Goal: Task Accomplishment & Management: Complete application form

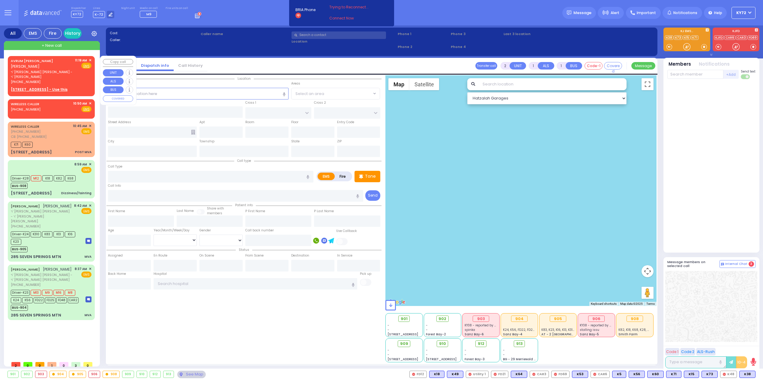
click at [90, 59] on span "✕" at bounding box center [90, 60] width 3 height 5
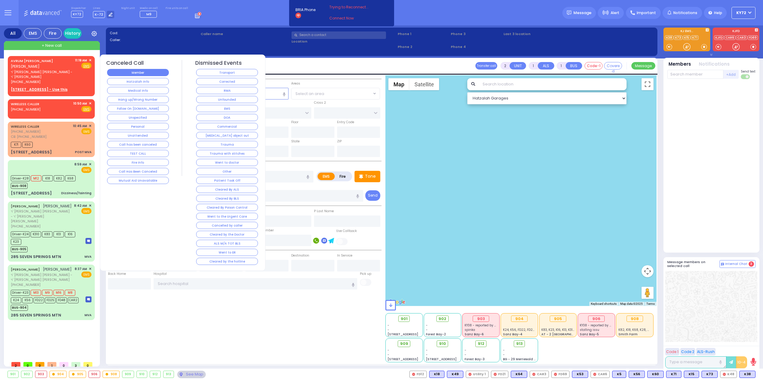
click at [160, 69] on button "Member" at bounding box center [138, 72] width 62 height 7
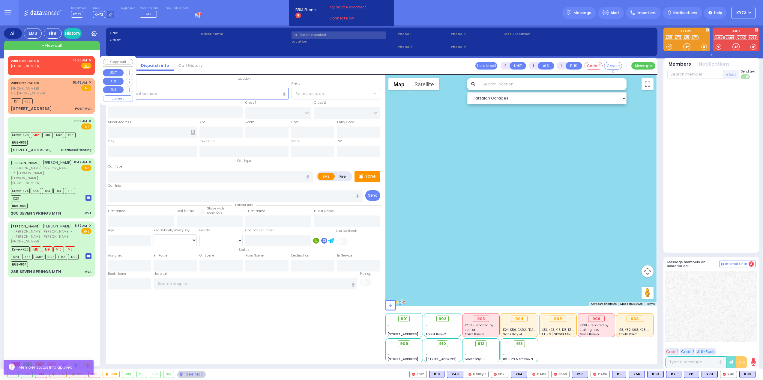
click at [91, 61] on span "✕" at bounding box center [90, 60] width 3 height 5
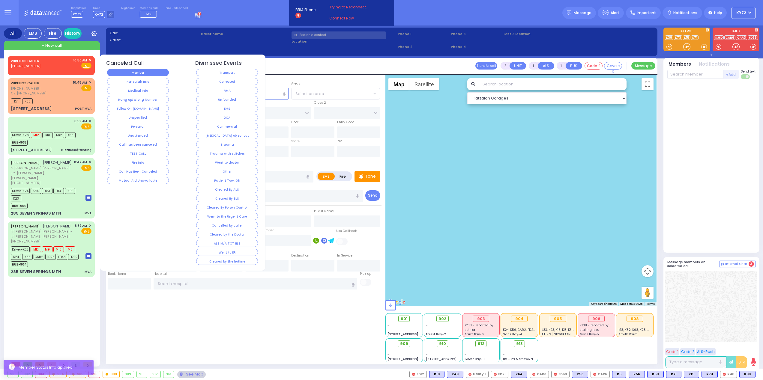
click at [120, 71] on button "Member" at bounding box center [138, 72] width 62 height 7
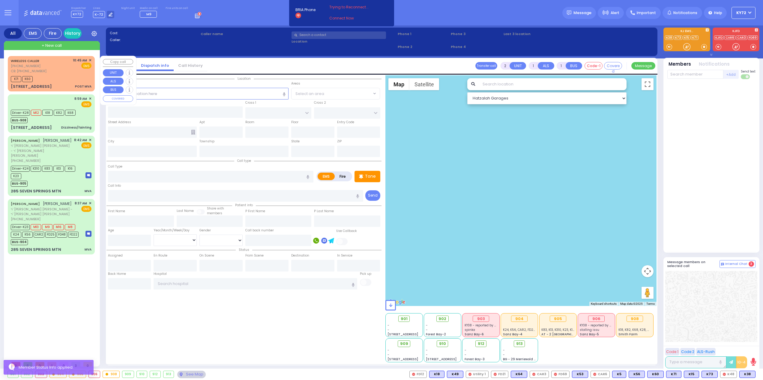
click at [62, 77] on div "K71 K60" at bounding box center [51, 78] width 81 height 7
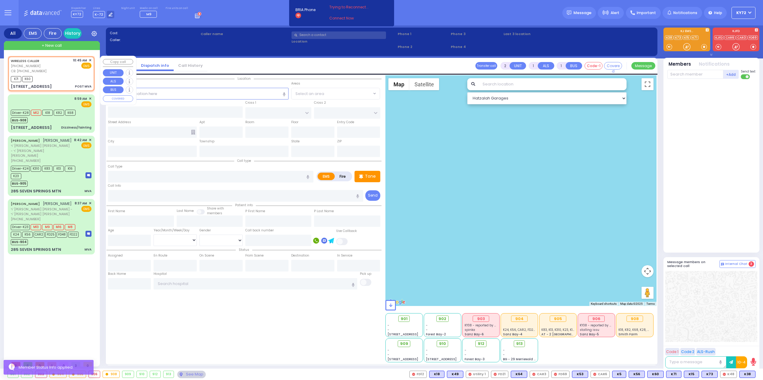
select select
type input "POST MVA"
radio input "true"
select select
type input "[PHONE_NUMBER]"
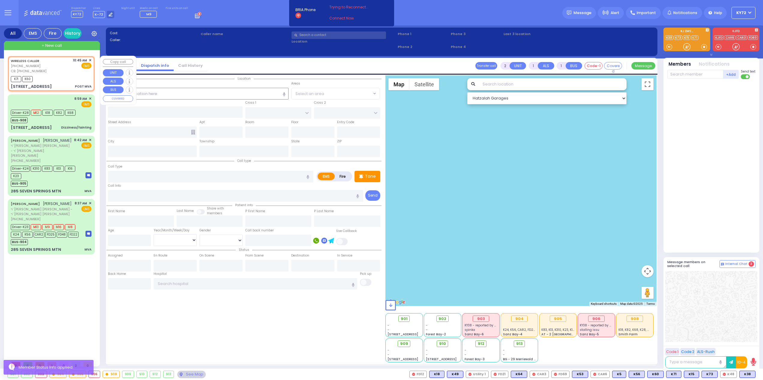
type input "10:45"
type input "10:49"
type input "ROVNA COURT"
type input "[GEOGRAPHIC_DATA]"
type input "[STREET_ADDRESS]"
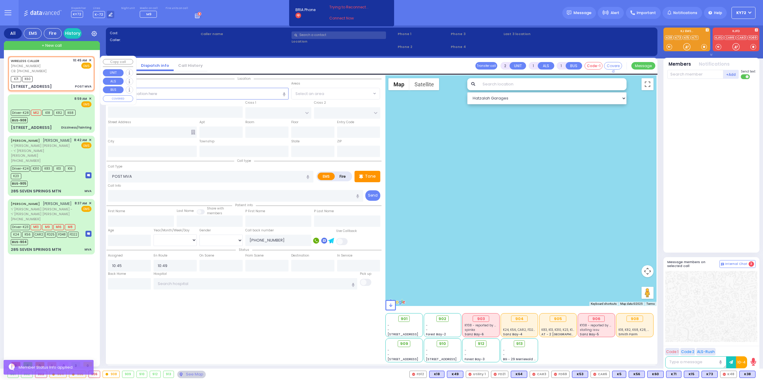
type input "111"
type input "Monroe"
type input "[US_STATE]"
type input "10950"
select select "Hatzalah Garages"
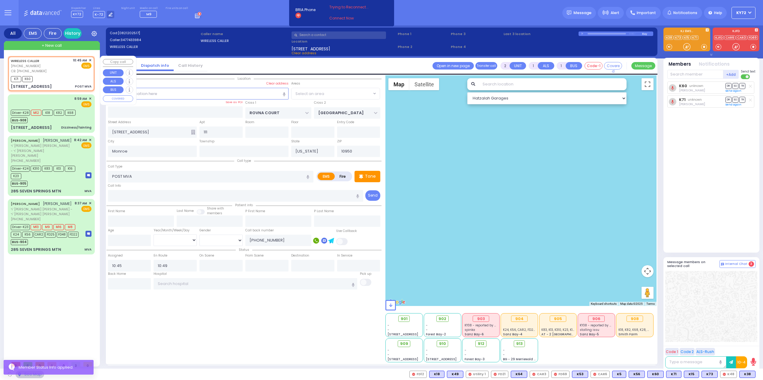
select select "SECTION 5"
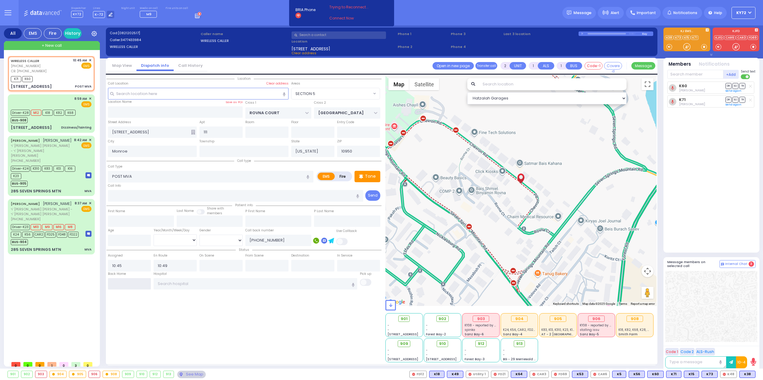
click at [122, 284] on input "text" at bounding box center [129, 283] width 43 height 11
type input "11:20"
select select
radio input "true"
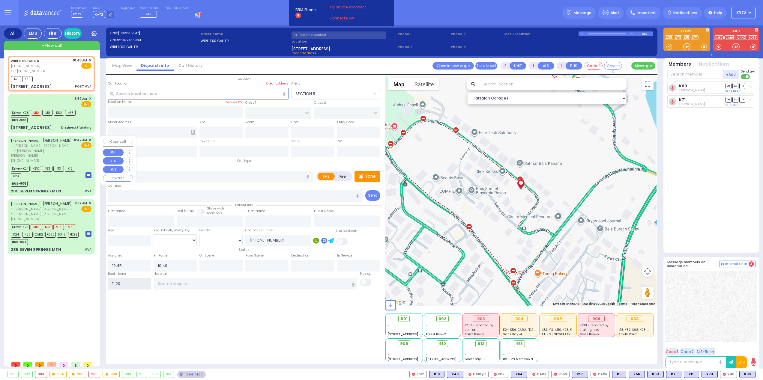
select select
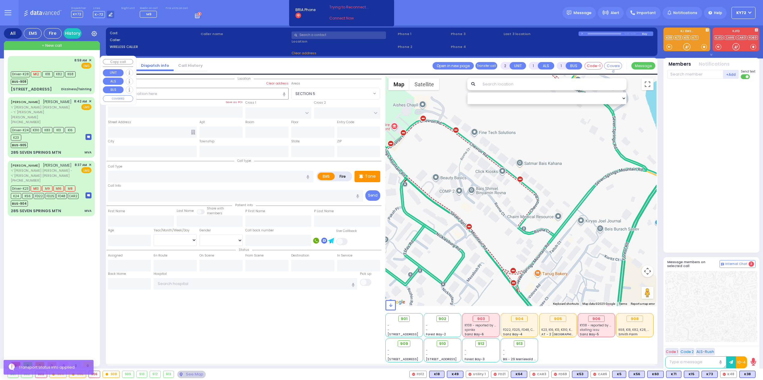
click at [81, 85] on div "Driver-K28 M12 K18 K82 K68 BUS-908" at bounding box center [51, 77] width 81 height 15
type input "6"
select select
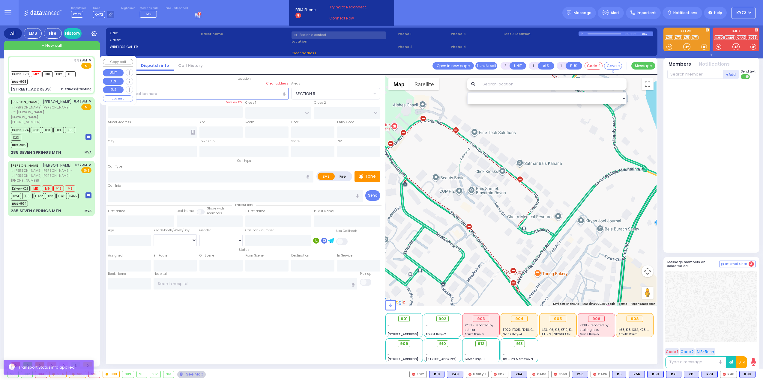
type input "Dizziness/fainting"
radio input "true"
type input "[PERSON_NAME]"
type input "39"
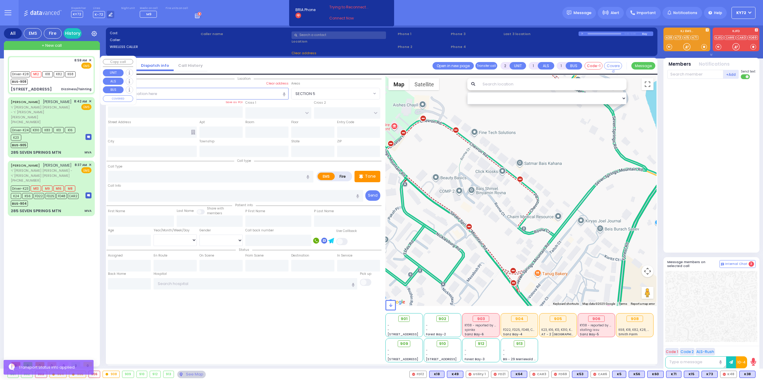
select select "Year"
select select "[DEMOGRAPHIC_DATA]"
type input "08:59"
type input "09:00"
type input "09:15"
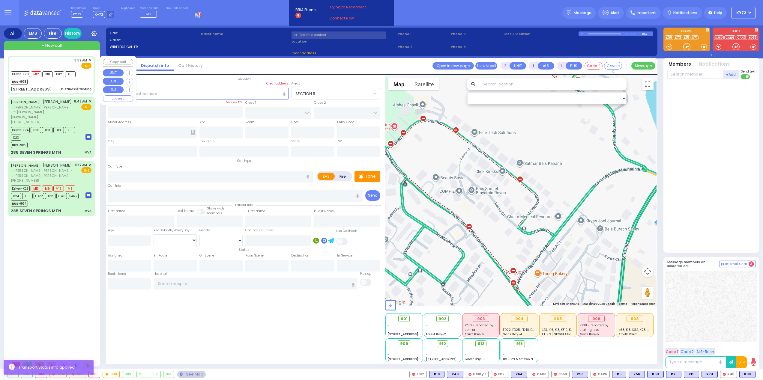
type input "09:45"
type input "10:00"
type input "10:30"
type input "St. [GEOGRAPHIC_DATA]"
select select "Hatzalah Garages"
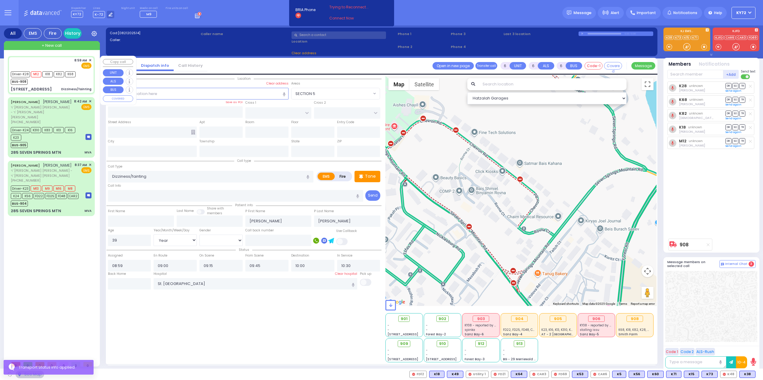
type input "TOMER CIRCLE"
type input "OSER COURT"
type input "[STREET_ADDRESS]"
type input "Monroe"
type input "[US_STATE]"
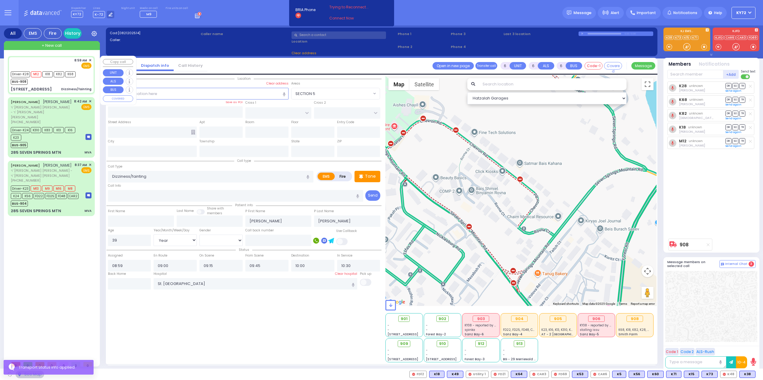
type input "10950"
select select "[GEOGRAPHIC_DATA]"
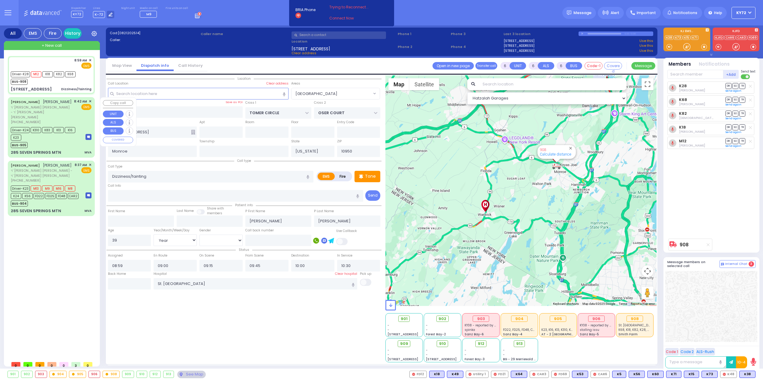
click at [69, 150] on div "285 SEVEN SPRINGS MTN MVA" at bounding box center [51, 153] width 81 height 6
type input "4"
type input "1"
select select
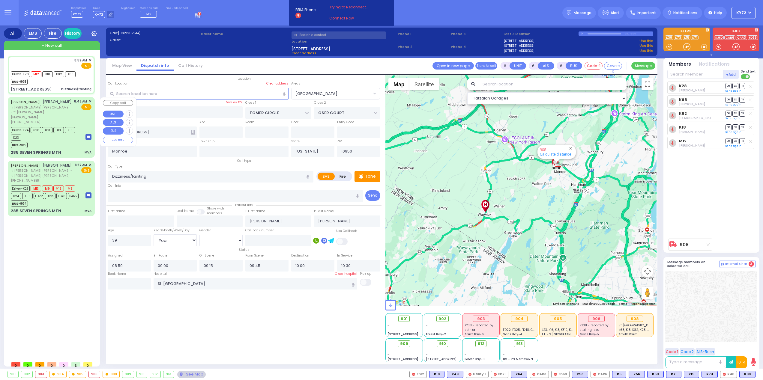
type input "MVA"
radio input "true"
type input "[PERSON_NAME]"
type input "SCHREIBER"
select select
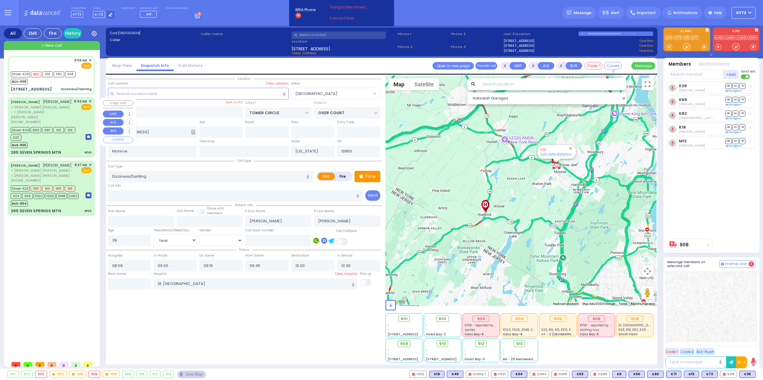
select select
type input "08:42"
type input "08:43"
type input "09:43"
select select "Hatzalah Garages"
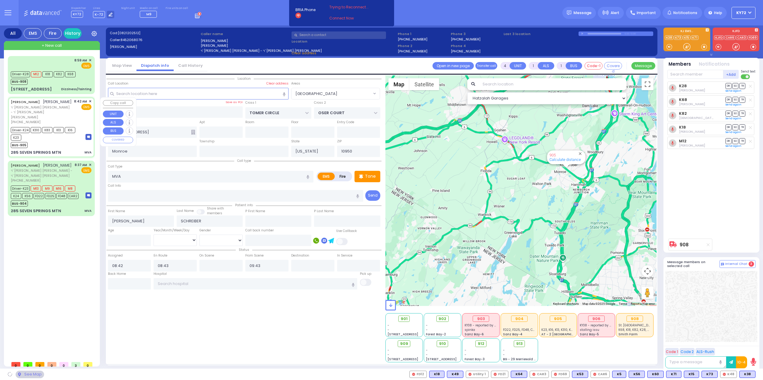
type input "[GEOGRAPHIC_DATA]"
type input "285 SEVEN SPRINGS MTN"
select select "SECTION 5"
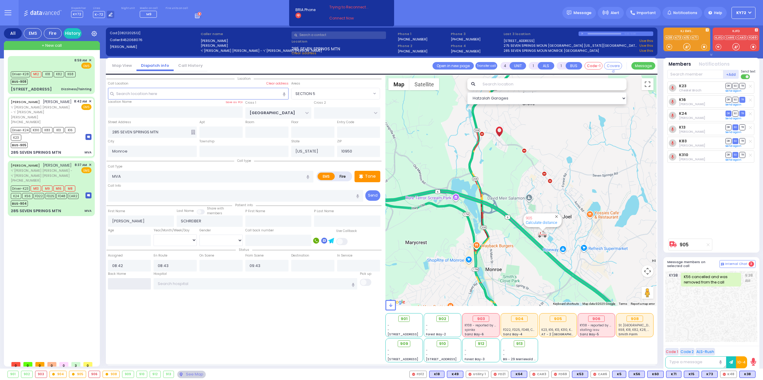
click at [133, 279] on input "text" at bounding box center [129, 283] width 43 height 11
click at [132, 279] on input "text" at bounding box center [129, 283] width 43 height 11
type input "11:21"
select select
radio input "true"
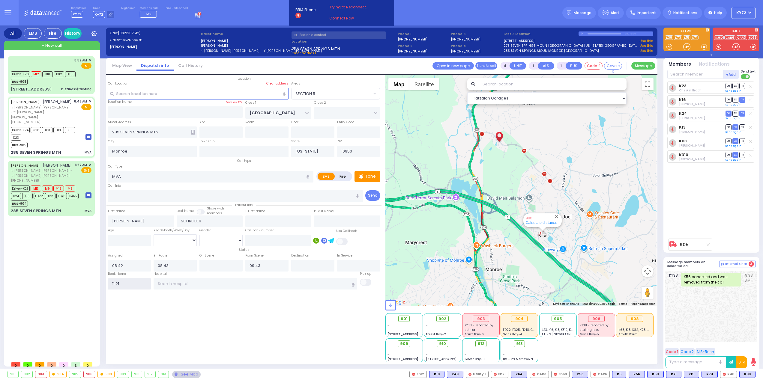
select select
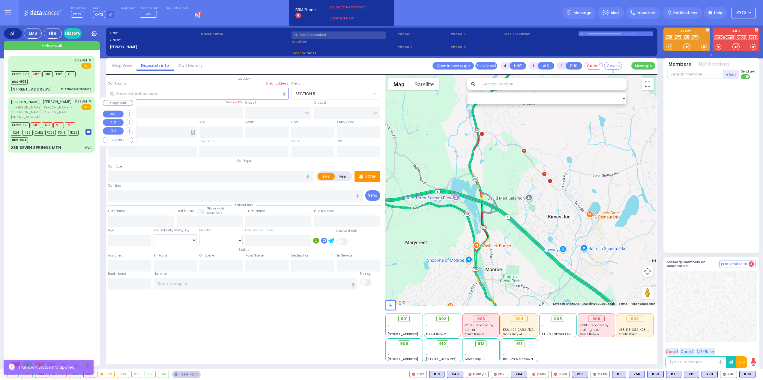
drag, startPoint x: 84, startPoint y: 136, endPoint x: 83, endPoint y: 142, distance: 6.0
click at [84, 136] on div "Driver-K23 M13 M9 M16 M8 K24 K56 CAR2 FD25 FD48 FD22 BUS-904" at bounding box center [51, 132] width 81 height 22
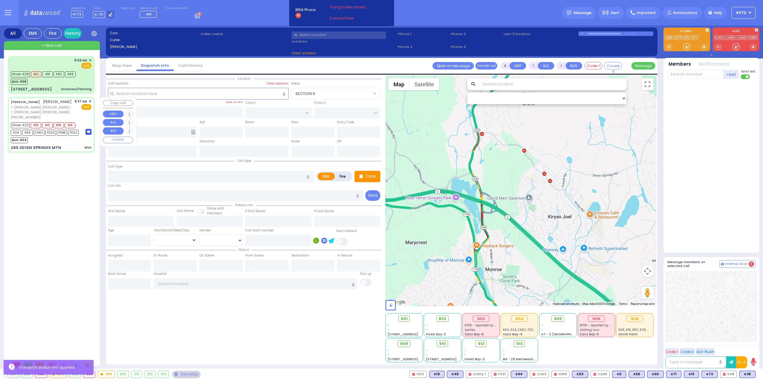
type input "6"
select select
type input "MVA"
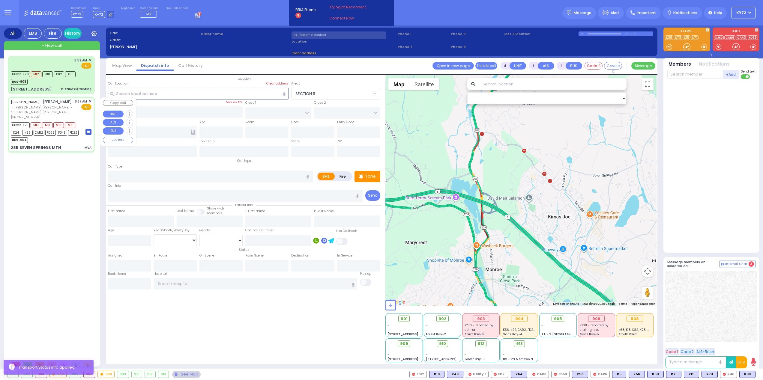
radio input "true"
type input "[PERSON_NAME]"
type input "SCHREIBER"
type input "[PERSON_NAME]"
type input "Neustein"
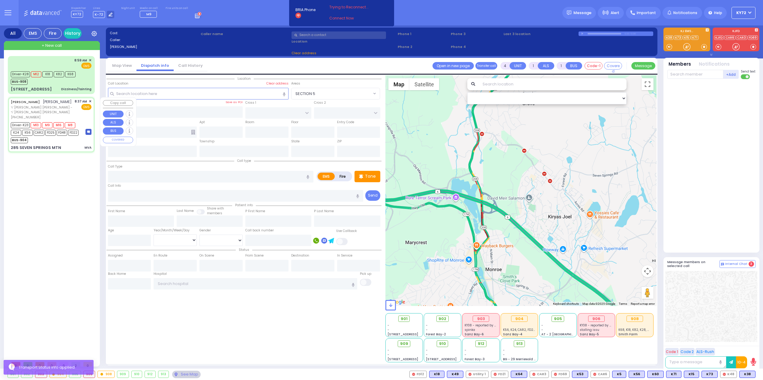
type input "17"
select select "Year"
select select "[DEMOGRAPHIC_DATA]"
type input "08:37"
type input "08:41"
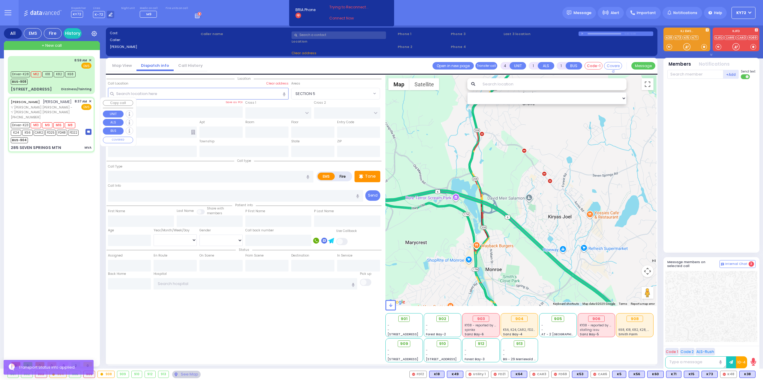
type input "08:45"
type input "09:42"
type input "[GEOGRAPHIC_DATA]- [GEOGRAPHIC_DATA]: Emergency Room"
type input "[GEOGRAPHIC_DATA]"
type input "285 SEVEN SPRINGS MTN"
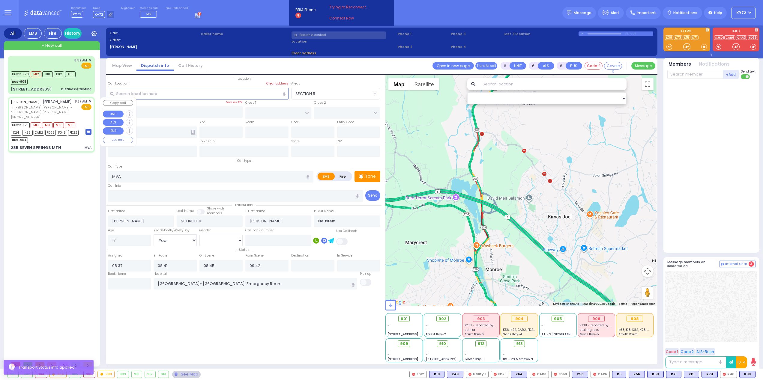
type input "Monroe"
type input "[US_STATE]"
type input "10950"
select select "SECTION 5"
select select "Hatzalah Garages"
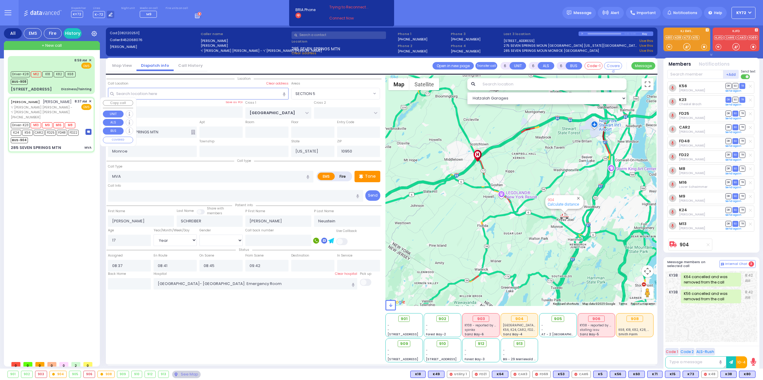
click at [55, 115] on div "[PHONE_NUMBER]" at bounding box center [42, 117] width 62 height 5
select select
radio input "true"
select select "Year"
select select "[DEMOGRAPHIC_DATA]"
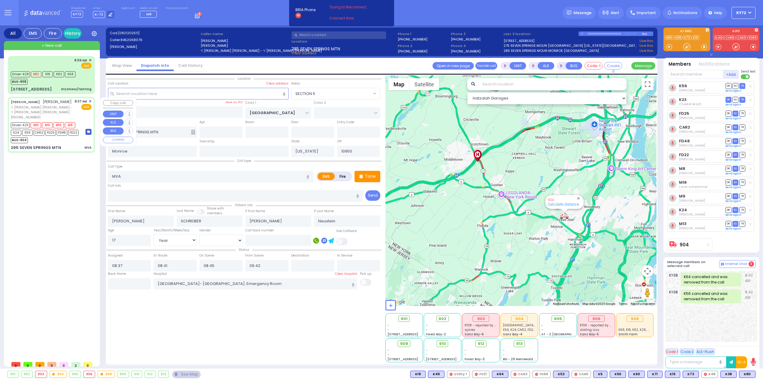
select select "Hatzalah Garages"
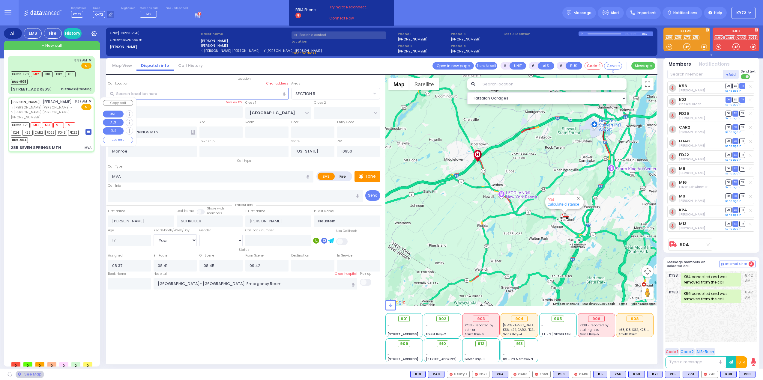
select select "SECTION 5"
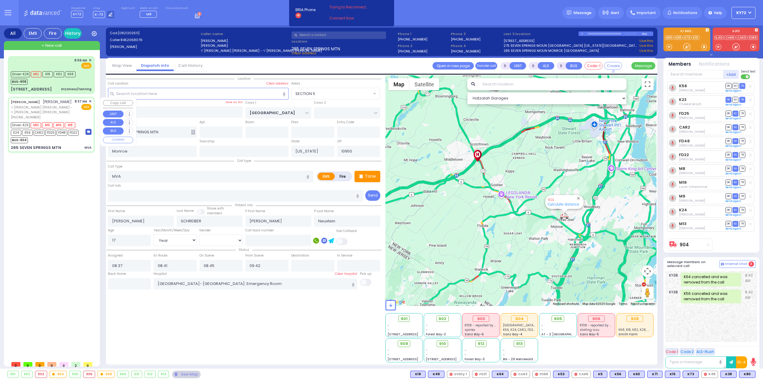
click at [66, 139] on div "[PERSON_NAME] [PERSON_NAME] ר' [PERSON_NAME] [PERSON_NAME] - ר' [PERSON_NAME] […" at bounding box center [51, 124] width 85 height 53
select select
radio input "true"
select select "Year"
select select "[DEMOGRAPHIC_DATA]"
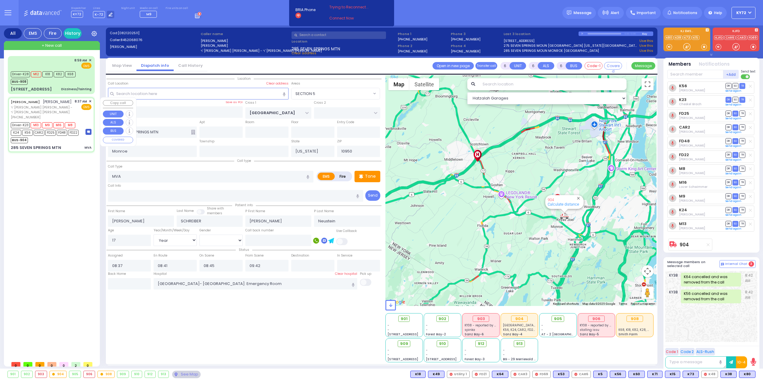
select select "SECTION 5"
select select "Hatzalah Garages"
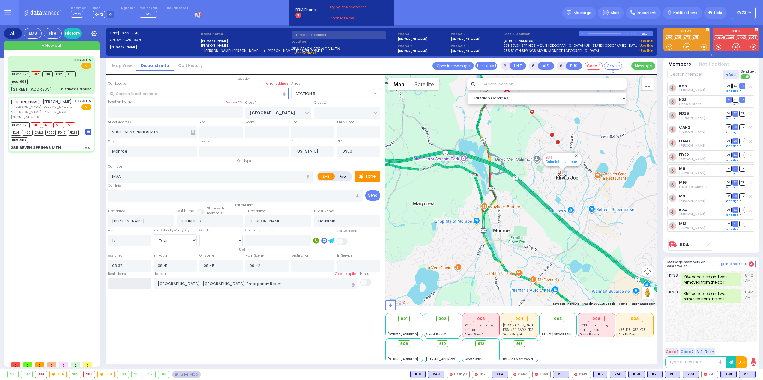
click at [131, 288] on input "text" at bounding box center [129, 283] width 43 height 11
type input "11:24"
select select
radio input "true"
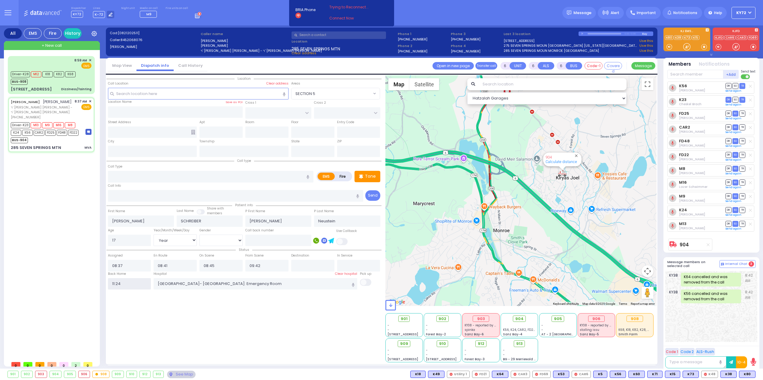
select select
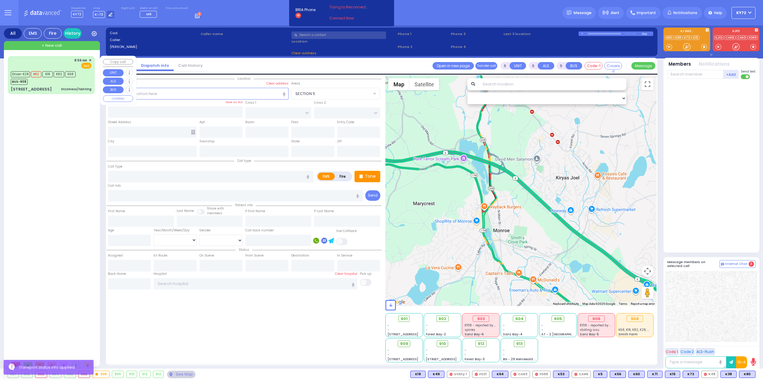
click at [75, 88] on div "Dizziness/fainting" at bounding box center [76, 89] width 30 height 4
select select
type input "Dizziness/fainting"
radio input "true"
type input "[PERSON_NAME]"
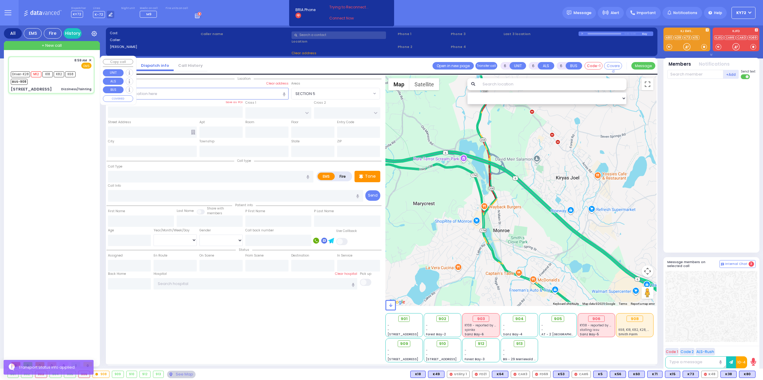
type input "[PERSON_NAME]"
type input "39"
select select "Year"
select select "[DEMOGRAPHIC_DATA]"
type input "08:59"
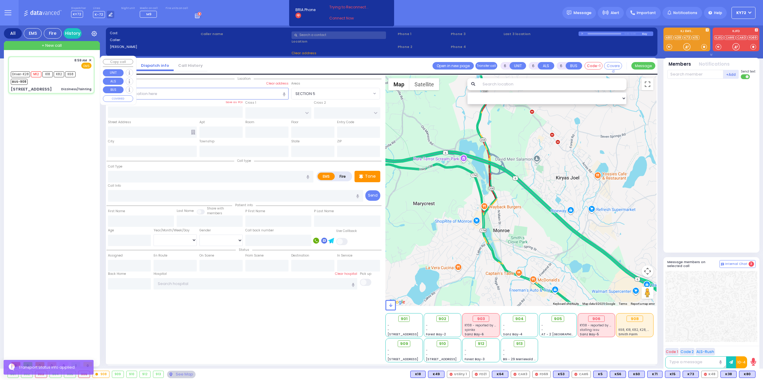
type input "09:00"
type input "09:15"
type input "09:45"
type input "10:00"
type input "10:30"
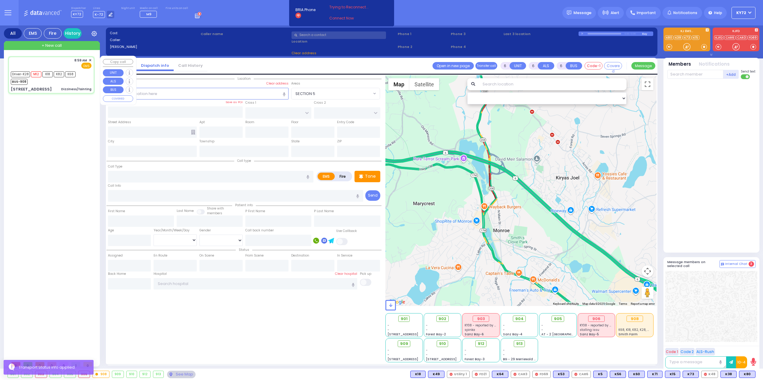
type input "St. [GEOGRAPHIC_DATA]"
select select "Hatzalah Garages"
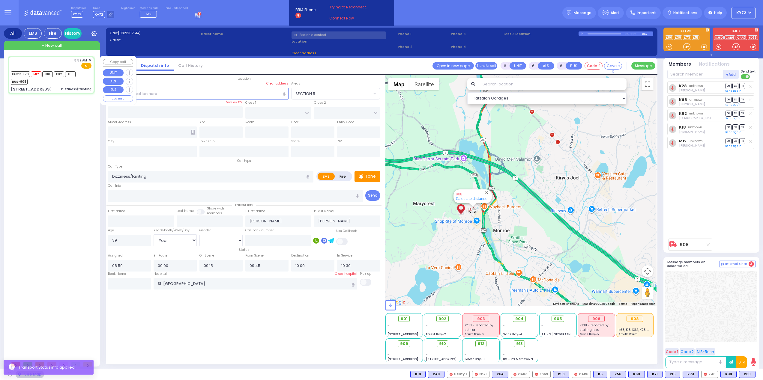
type input "TOMER CIRCLE"
type input "OSER COURT"
type input "[STREET_ADDRESS]"
type input "Monroe"
type input "[US_STATE]"
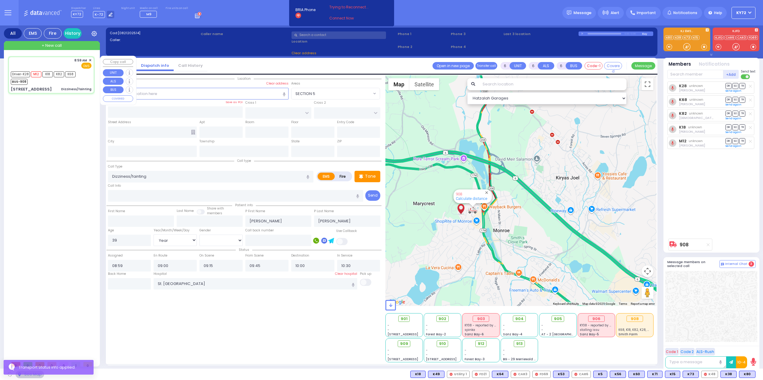
type input "10950"
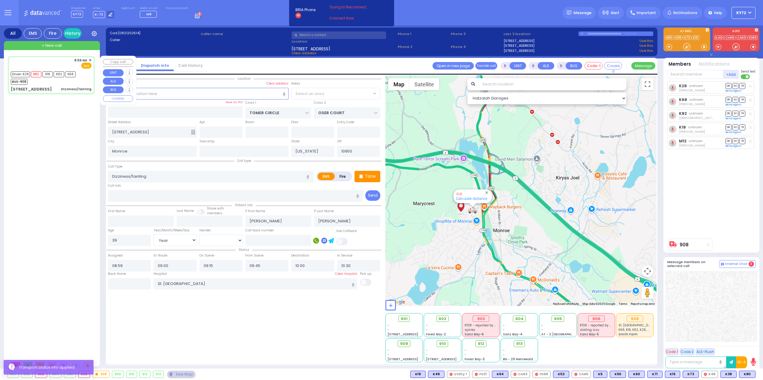
select select "[GEOGRAPHIC_DATA]"
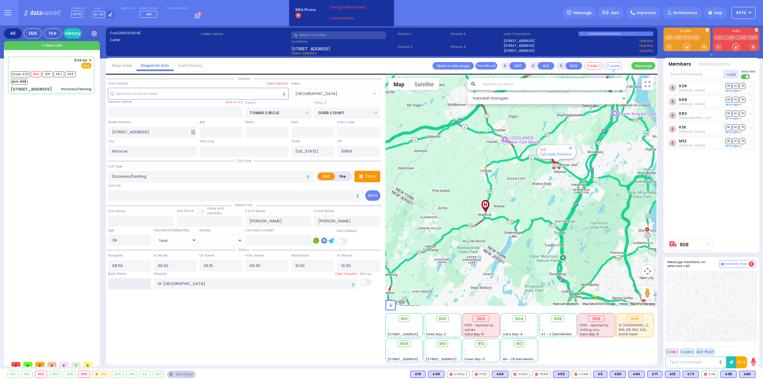
click at [122, 281] on input "text" at bounding box center [129, 283] width 43 height 11
type input "11:24"
select select
radio input "true"
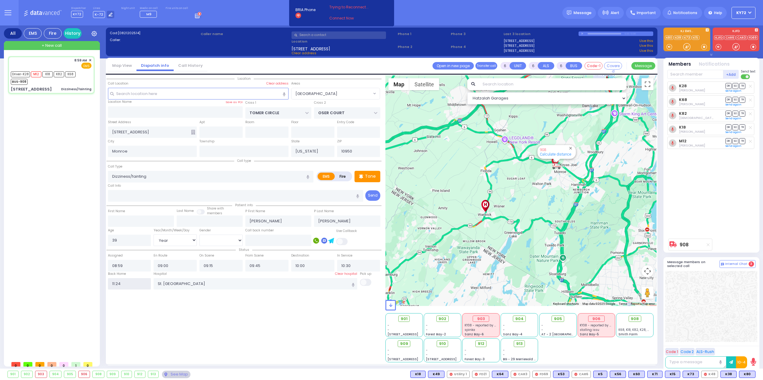
select select
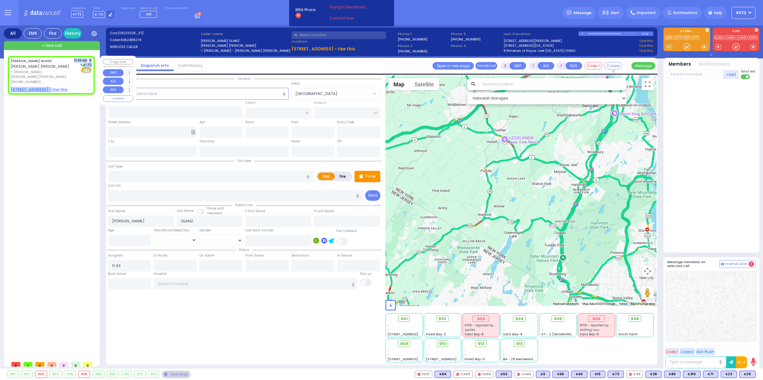
drag, startPoint x: 45, startPoint y: 81, endPoint x: 46, endPoint y: 75, distance: 6.4
click at [46, 75] on div "[PERSON_NAME] GLANZ [PERSON_NAME] [PERSON_NAME] ר' [PERSON_NAME] - [PERSON_NAME…" at bounding box center [51, 75] width 85 height 36
click at [46, 79] on div "[PHONE_NUMBER]" at bounding box center [41, 81] width 61 height 5
click at [47, 71] on span "ר' [PERSON_NAME] - [PERSON_NAME] [PERSON_NAME]" at bounding box center [41, 75] width 61 height 10
click at [179, 91] on input "text" at bounding box center [198, 93] width 180 height 11
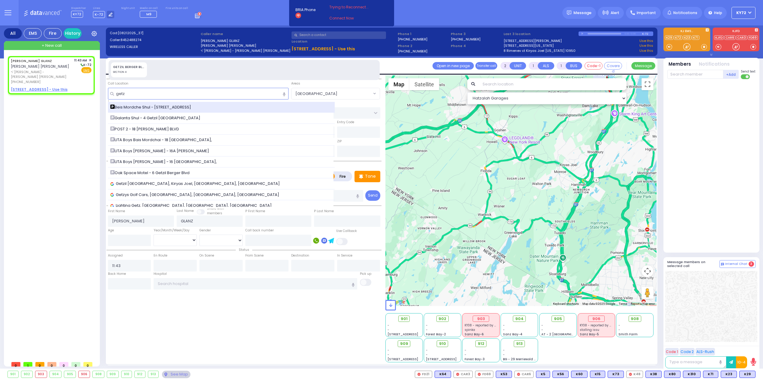
click at [186, 106] on span "Beis Mordche Shul - [STREET_ADDRESS]" at bounding box center [151, 107] width 83 height 6
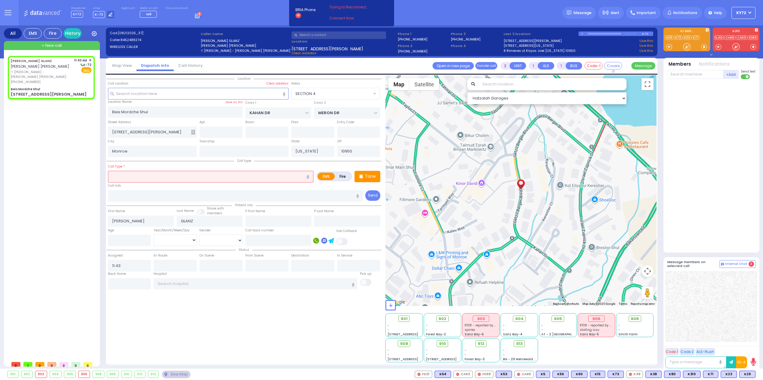
click at [189, 179] on input "text" at bounding box center [210, 176] width 205 height 11
click at [688, 46] on div at bounding box center [687, 47] width 6 height 6
click at [687, 46] on div at bounding box center [687, 47] width 6 height 6
click at [701, 48] on span at bounding box center [704, 47] width 6 height 6
click at [686, 47] on div at bounding box center [687, 47] width 6 height 6
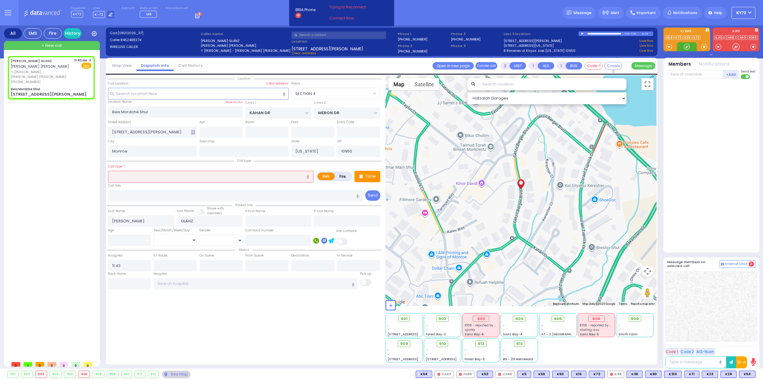
click at [685, 48] on div at bounding box center [687, 47] width 6 height 6
click at [53, 70] on span "ר' [PERSON_NAME] - [PERSON_NAME] [PERSON_NAME]" at bounding box center [41, 75] width 61 height 10
click at [748, 374] on span "K54" at bounding box center [747, 374] width 16 height 7
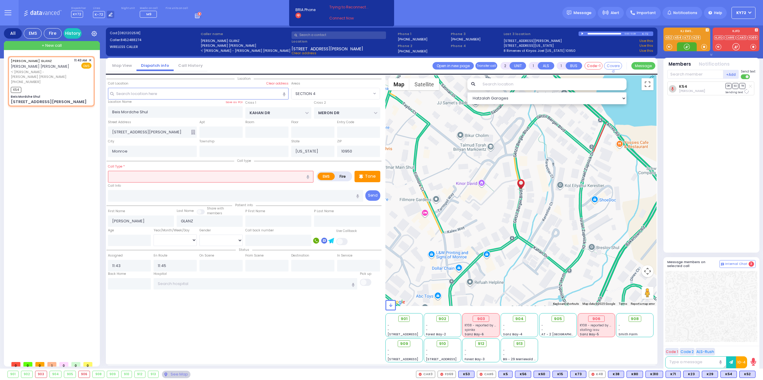
click at [687, 46] on div at bounding box center [687, 47] width 6 height 6
click at [689, 47] on div at bounding box center [687, 47] width 6 height 6
click at [748, 85] on div at bounding box center [750, 86] width 6 height 6
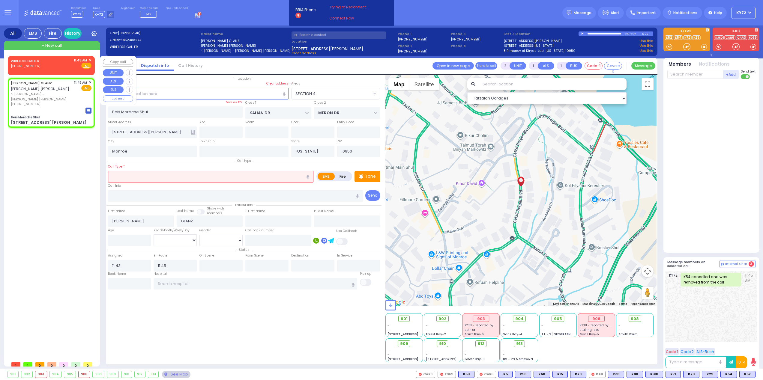
click at [73, 64] on div "WIRELESS CALLER [PHONE_NUMBER] 11:45 AM ✕ Fire EMS" at bounding box center [51, 63] width 81 height 11
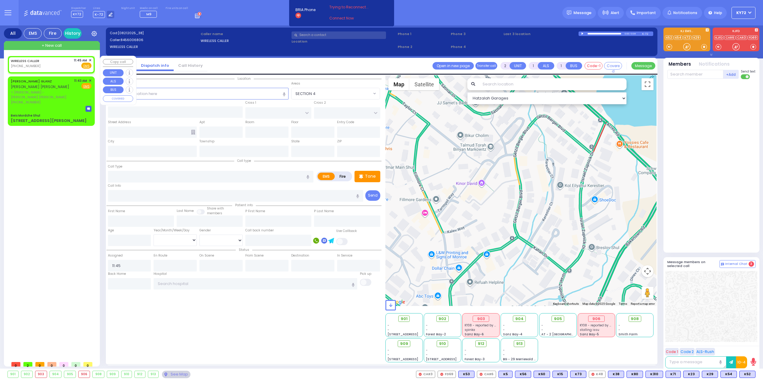
click at [90, 60] on span "✕" at bounding box center [90, 60] width 3 height 5
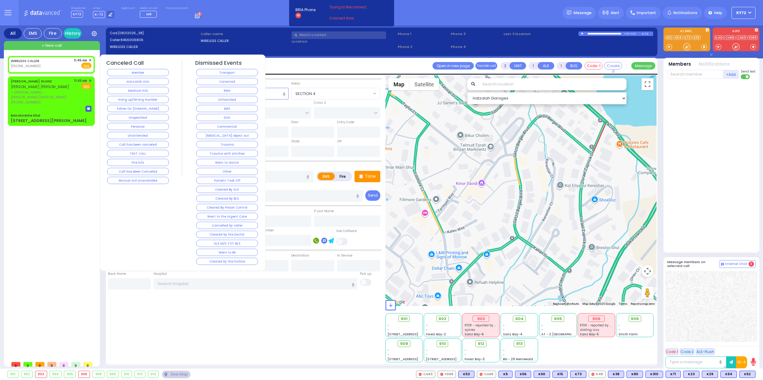
click at [145, 100] on button "Hang up/Wrong Number" at bounding box center [138, 99] width 62 height 7
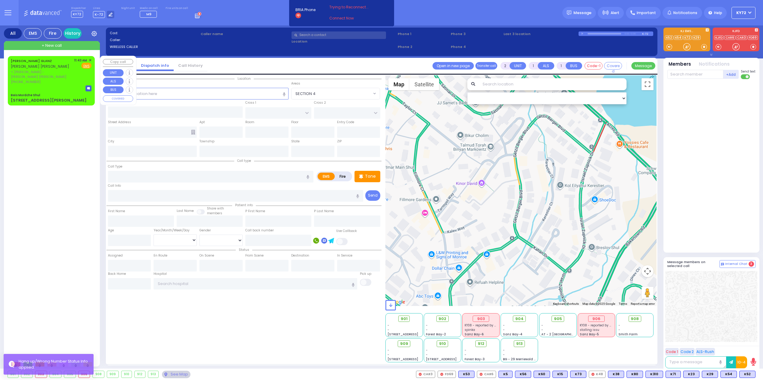
click at [70, 143] on div "[PERSON_NAME] GLANZ [PERSON_NAME] [PERSON_NAME] ר' [PERSON_NAME] - [PERSON_NAME…" at bounding box center [52, 207] width 89 height 302
click at [91, 58] on span "✕" at bounding box center [90, 60] width 3 height 5
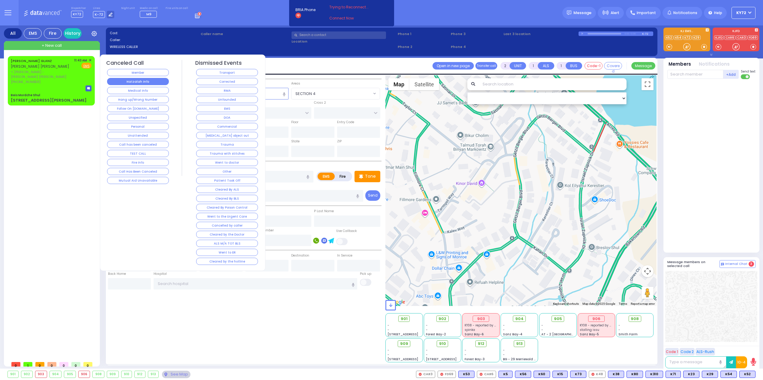
click at [142, 82] on button "Hatzalah Info" at bounding box center [138, 81] width 62 height 7
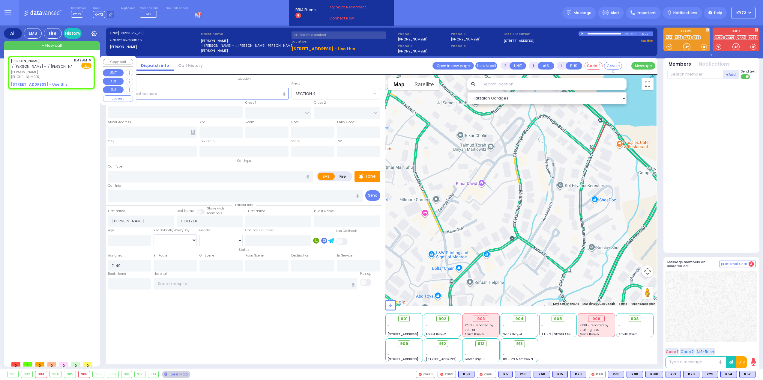
click at [52, 84] on u "[STREET_ADDRESS] - Use this" at bounding box center [39, 84] width 57 height 5
click at [47, 70] on span "[PERSON_NAME]" at bounding box center [41, 72] width 61 height 5
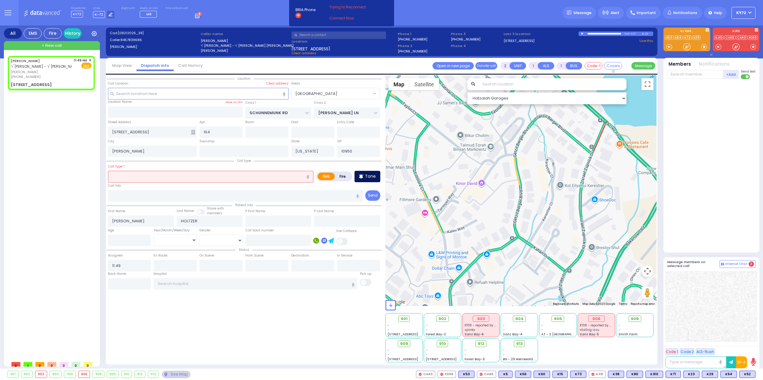
click at [364, 176] on div "Tone" at bounding box center [367, 176] width 26 height 11
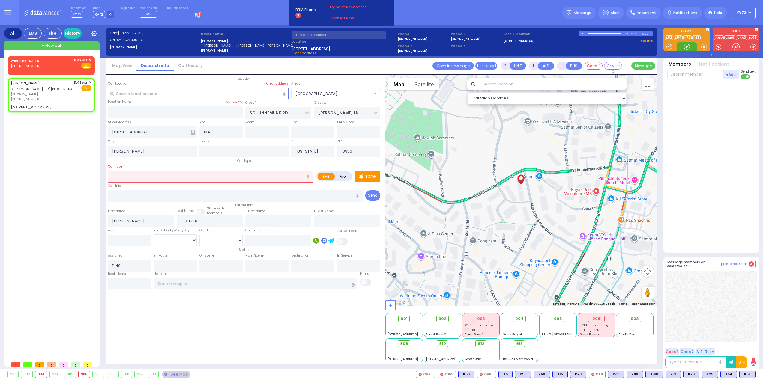
click at [686, 47] on div at bounding box center [687, 47] width 6 height 6
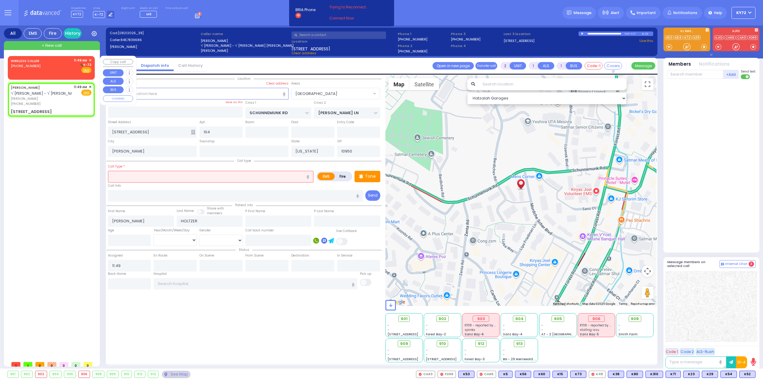
click at [61, 72] on div "WIRELESS CALLER [PHONE_NUMBER] 11:49 AM ✕ K-72" at bounding box center [51, 66] width 81 height 16
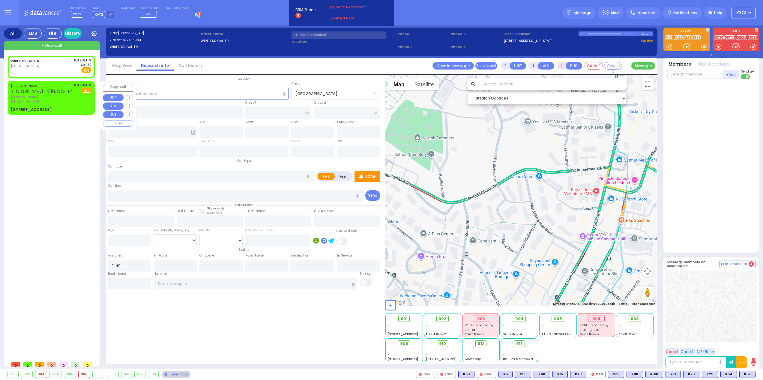
click at [52, 100] on div "[PHONE_NUMBER]" at bounding box center [41, 101] width 61 height 5
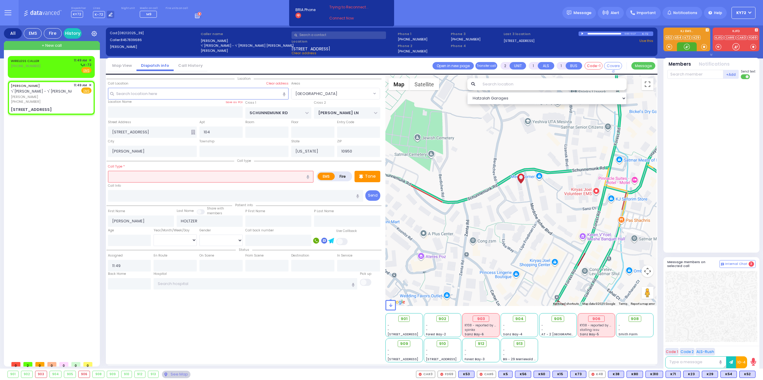
drag, startPoint x: 686, startPoint y: 45, endPoint x: 688, endPoint y: 42, distance: 3.7
click at [686, 45] on div at bounding box center [687, 47] width 6 height 6
click at [43, 103] on div "[PHONE_NUMBER]" at bounding box center [41, 101] width 61 height 5
click at [143, 169] on div "Call Type *" at bounding box center [210, 172] width 205 height 19
click at [144, 180] on input "text" at bounding box center [210, 176] width 205 height 11
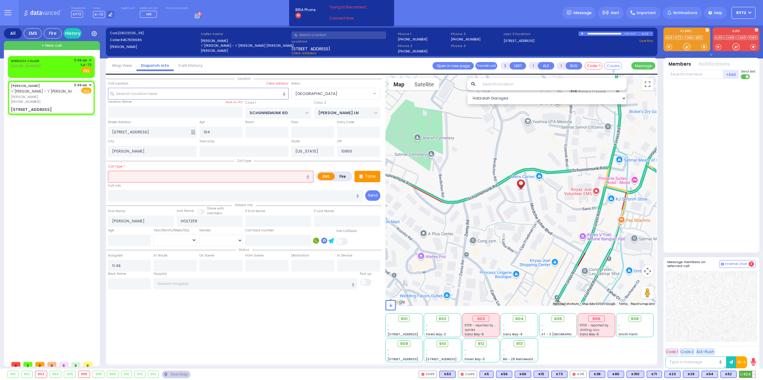
click at [750, 375] on span "K24" at bounding box center [747, 374] width 16 height 7
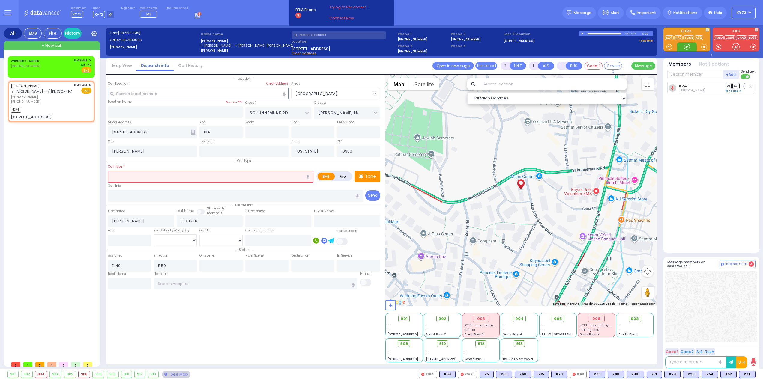
click at [690, 48] on div at bounding box center [687, 47] width 6 height 6
click at [252, 183] on div "Call Info" at bounding box center [235, 192] width 255 height 19
click at [252, 179] on input "text" at bounding box center [210, 176] width 205 height 11
click at [687, 49] on div at bounding box center [687, 47] width 6 height 6
click at [684, 45] on div at bounding box center [687, 47] width 6 height 6
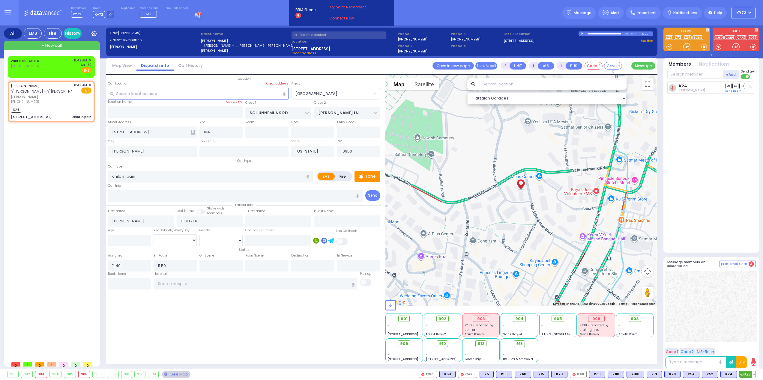
click at [744, 376] on span "K23" at bounding box center [747, 374] width 16 height 7
click at [690, 48] on div at bounding box center [687, 47] width 6 height 6
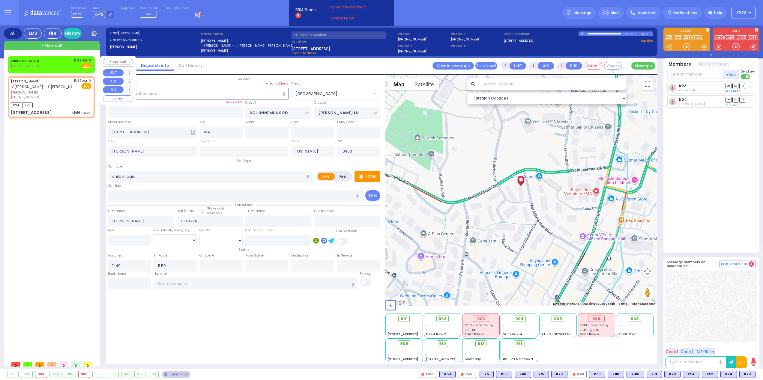
click at [81, 61] on span "11:49 AM" at bounding box center [80, 60] width 13 height 4
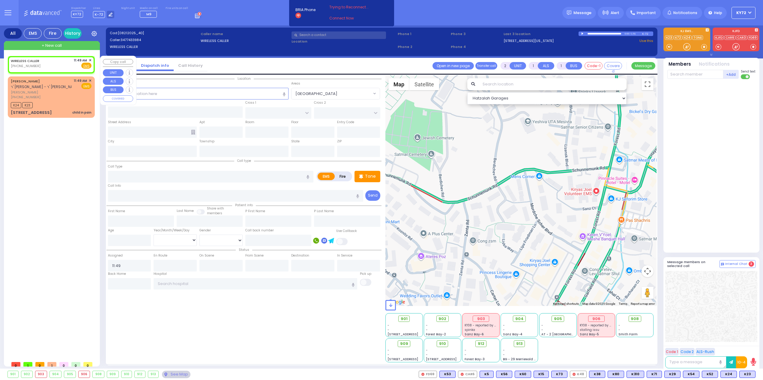
click at [89, 60] on span "✕" at bounding box center [90, 60] width 3 height 5
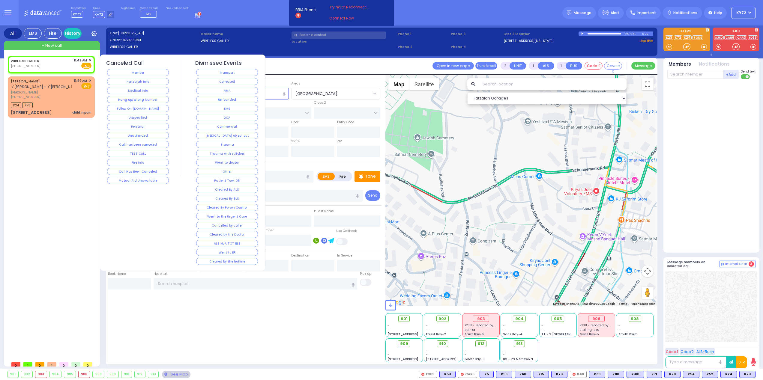
click at [120, 85] on div "Hatzalah Info" at bounding box center [138, 81] width 64 height 9
click at [126, 84] on button "Hatzalah Info" at bounding box center [138, 81] width 62 height 7
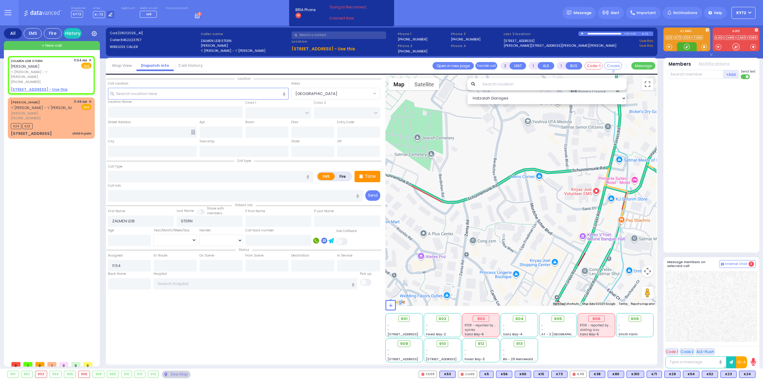
click at [689, 46] on div at bounding box center [687, 47] width 6 height 6
click at [686, 44] on div at bounding box center [687, 47] width 6 height 6
click at [687, 46] on div at bounding box center [687, 47] width 6 height 6
click at [91, 60] on span "✕" at bounding box center [90, 60] width 3 height 5
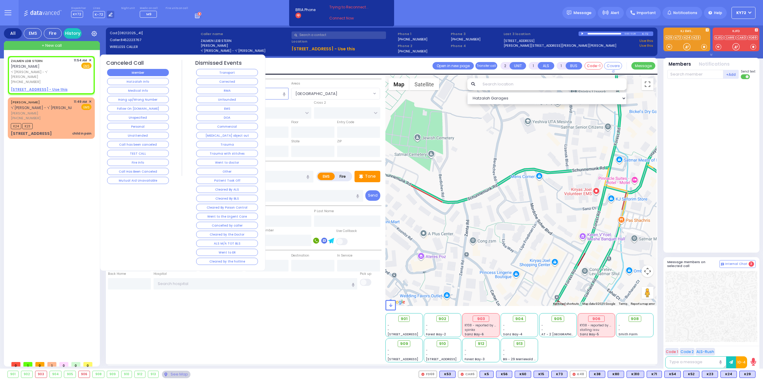
click at [115, 70] on button "Member" at bounding box center [138, 72] width 62 height 7
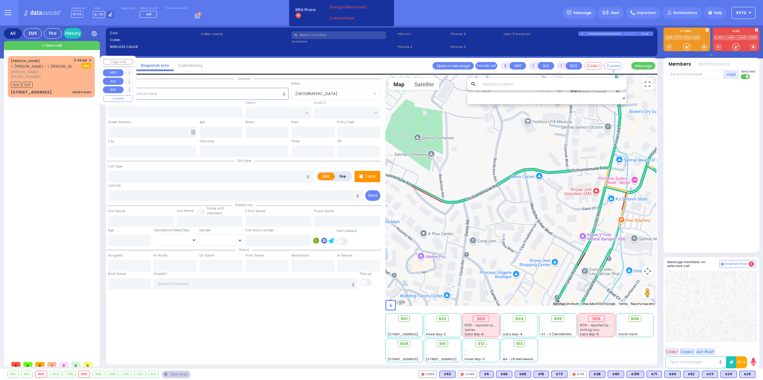
click at [91, 60] on div "[PERSON_NAME] ר' [PERSON_NAME] - ר' [PERSON_NAME] [PERSON_NAME] [PERSON_NAME] […" at bounding box center [51, 76] width 85 height 39
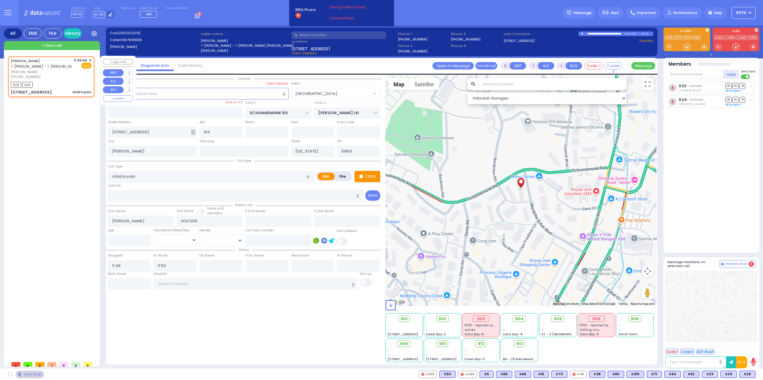
click at [90, 61] on span "✕" at bounding box center [90, 60] width 3 height 5
click at [90, 60] on span "✕" at bounding box center [90, 60] width 3 height 5
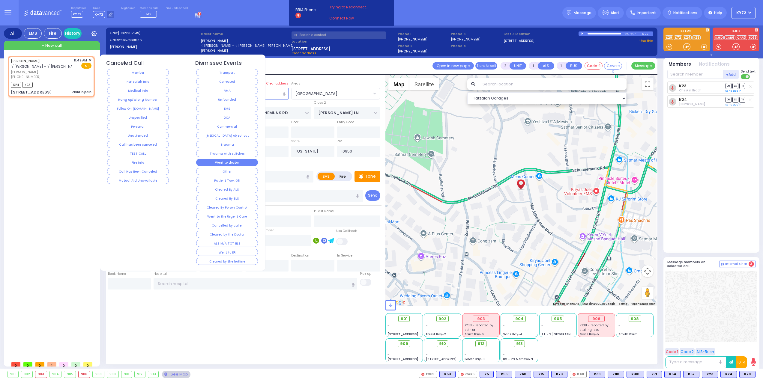
click at [232, 165] on button "Went to doctor" at bounding box center [227, 162] width 62 height 7
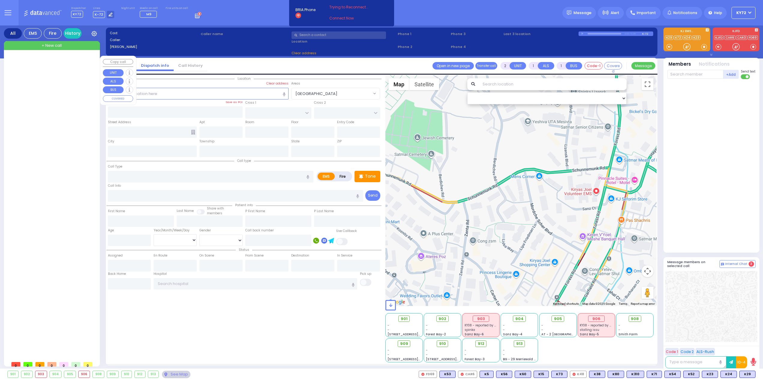
select select
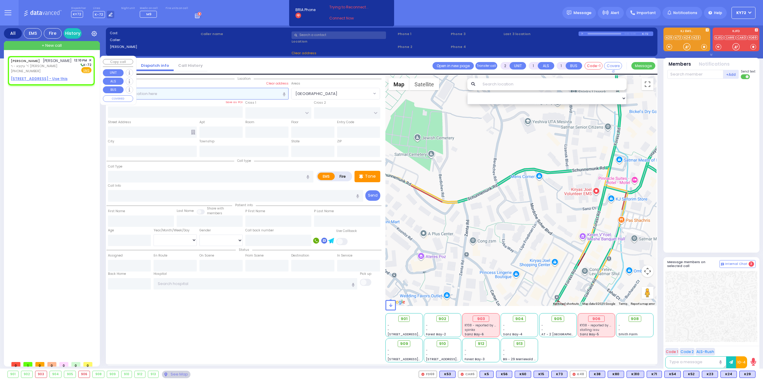
select select
radio input "true"
type input "AVRUM SIMCHA"
type input "HIRSCH"
select select
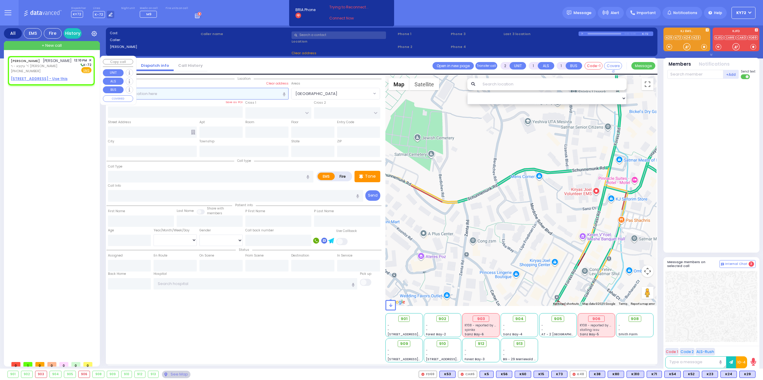
type input "12:10"
select select "Hatzalah Garages"
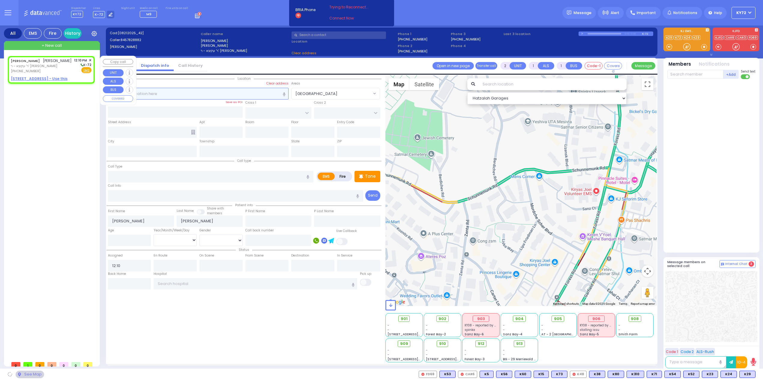
select select
radio input "true"
select select
select select "Hatzalah Garages"
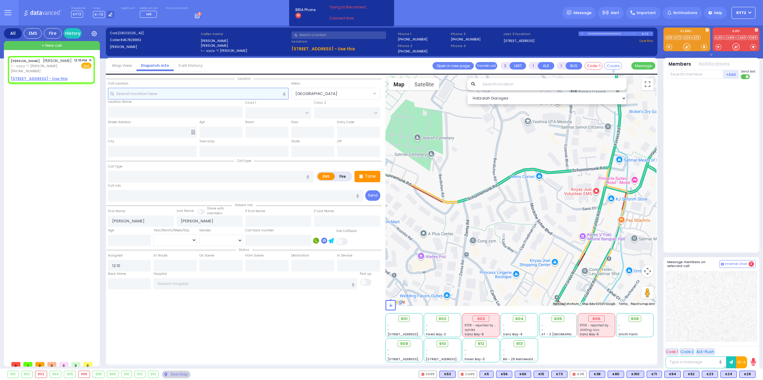
select select
radio input "true"
select select
select select "Hatzalah Garages"
click at [21, 81] on u "4 PRAG BLVD 202 - Use this" at bounding box center [39, 78] width 57 height 5
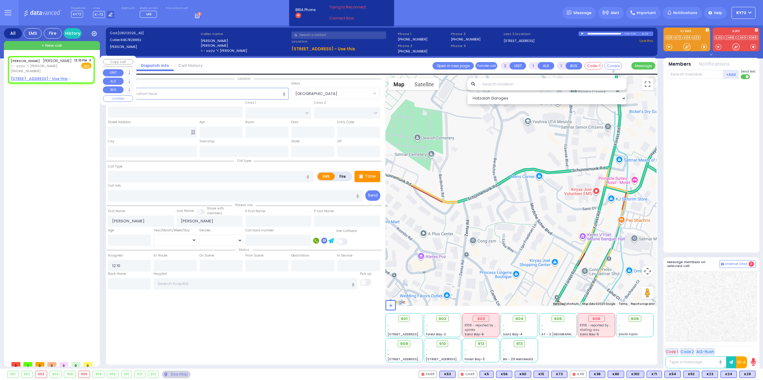
select select
radio input "true"
select select
select select "Hatzalah Garages"
select select
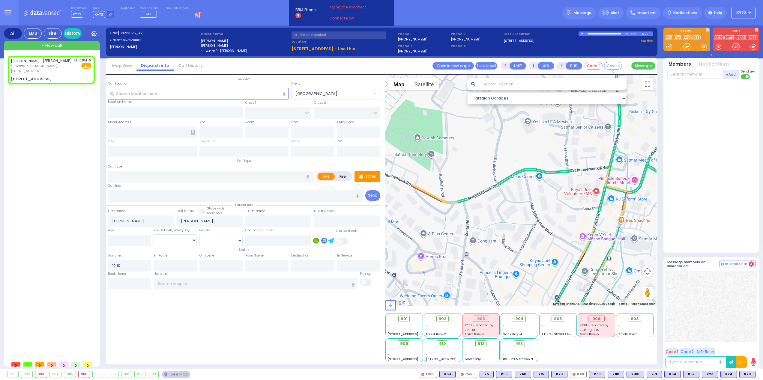
radio input "true"
select select
type input "YOEL KLEIN BLVD"
type input "MERON DR"
type input "4 PRAG BLVD"
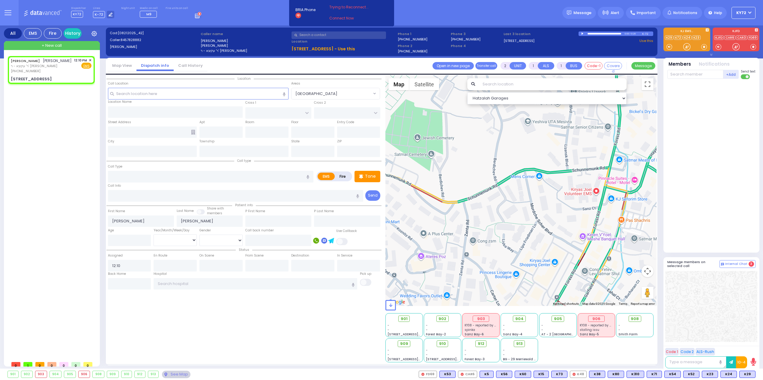
type input "202"
type input "Monroe"
type input "[US_STATE]"
type input "10950"
select select "SECTION 6"
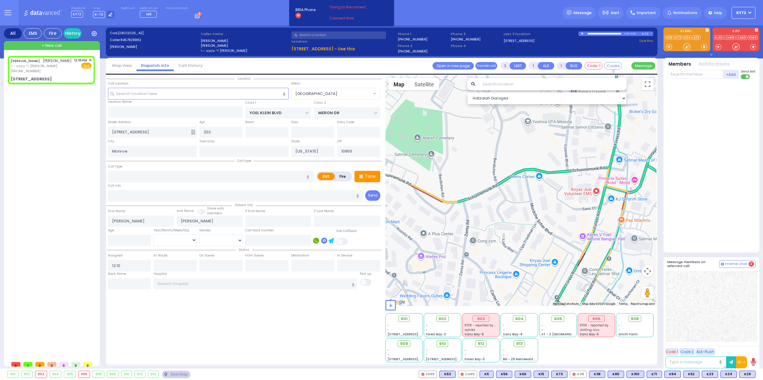
select select "Hatzalah Garages"
click at [339, 176] on label "Fire" at bounding box center [342, 176] width 17 height 7
radio input "true"
click at [261, 176] on input "text" at bounding box center [210, 176] width 205 height 11
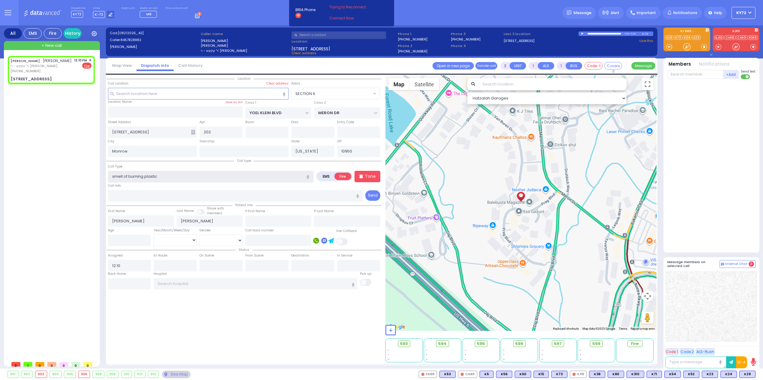
type input "smell of burning plastic"
select select
radio input "true"
select select
select select "Hatzalah Garages"
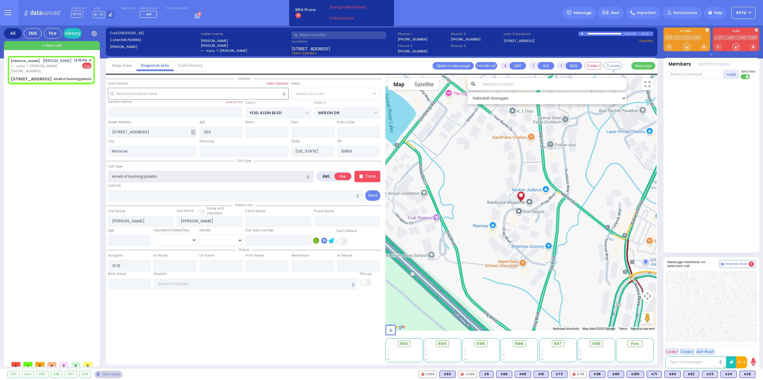
select select "SECTION 6"
type input "smell of burning plastic"
click at [691, 77] on input "text" at bounding box center [695, 74] width 56 height 9
select select
radio input "true"
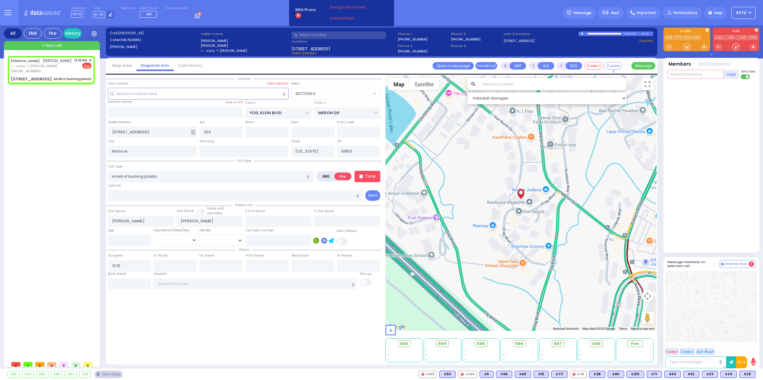
select select
select select "Hatzalah Garages"
type input "5"
select select "SECTION 6"
type input "55"
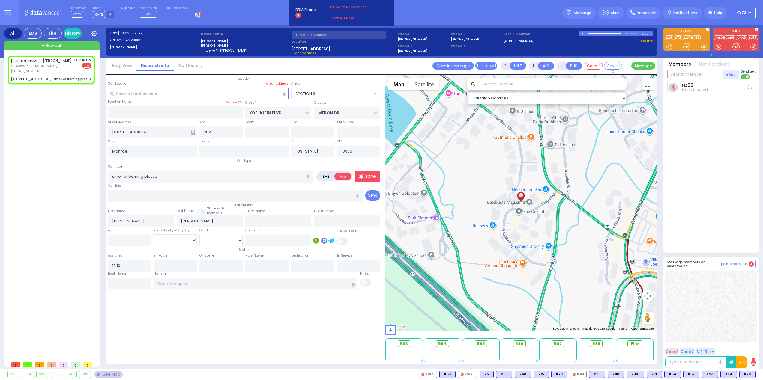
select select
radio input "true"
select select
type input "12:11"
select select "Hatzalah Garages"
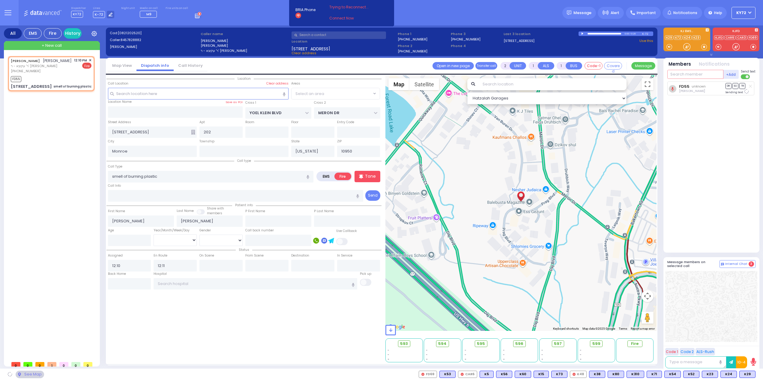
select select "SECTION 6"
type input "58"
select select
radio input "true"
select select
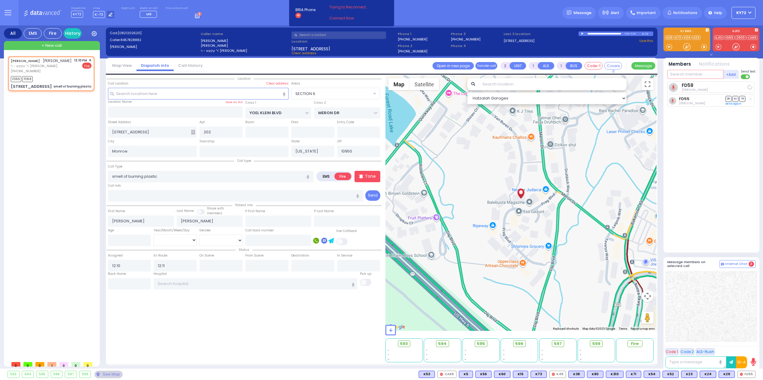
select select "SECTION 6"
select select "Hatzalah Garages"
type input "328"
select select
radio input "true"
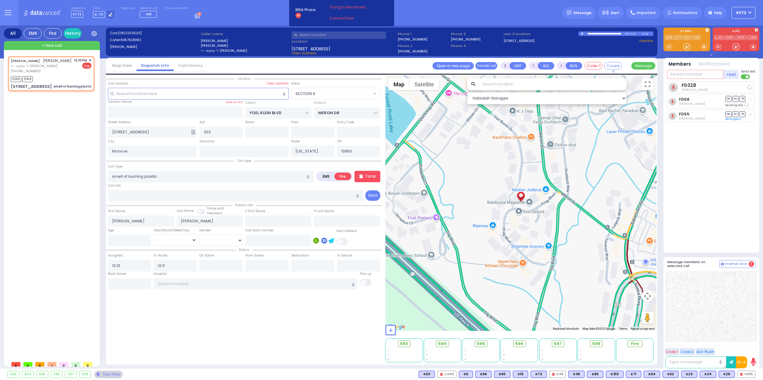
select select
select select "Hatzalah Garages"
select select "SECTION 6"
type input "car4"
select select
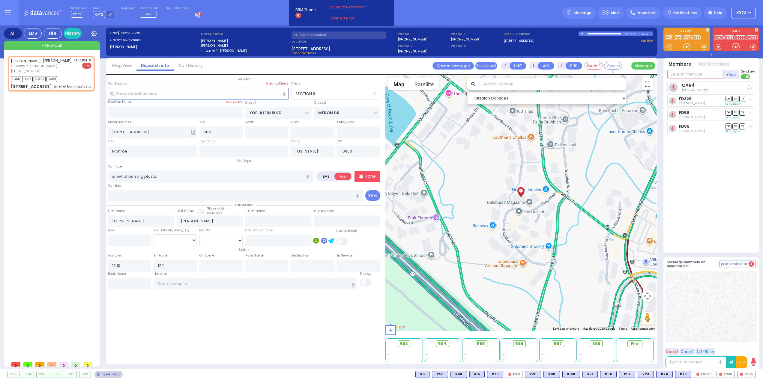
radio input "true"
select select
select select "SECTION 6"
select select "Hatzalah Garages"
type input "car6"
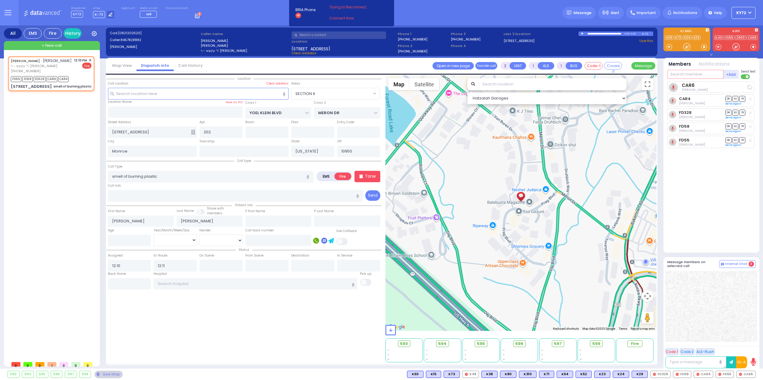
select select
radio input "true"
select select
select select "SECTION 6"
select select "Hatzalah Garages"
